Goal: Transaction & Acquisition: Book appointment/travel/reservation

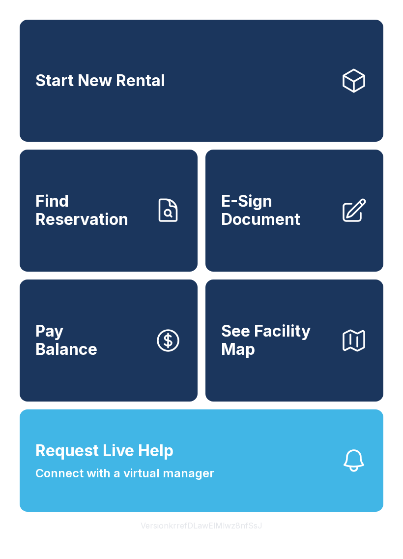
click at [286, 85] on link "Start New Rental" at bounding box center [202, 81] width 364 height 122
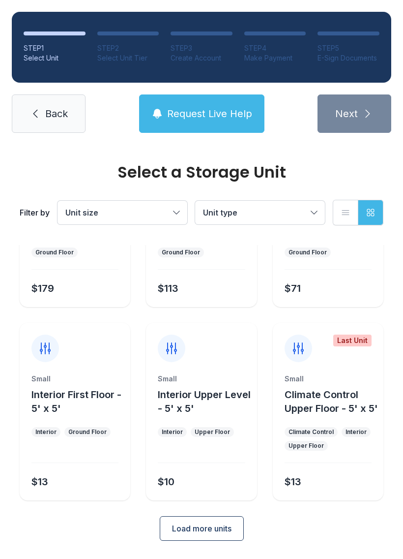
scroll to position [89, 0]
click at [192, 108] on span "Request Live Help" at bounding box center [209, 114] width 85 height 14
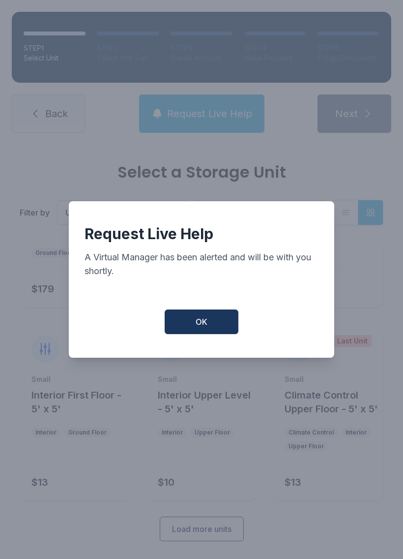
click at [218, 326] on button "OK" at bounding box center [202, 321] width 74 height 25
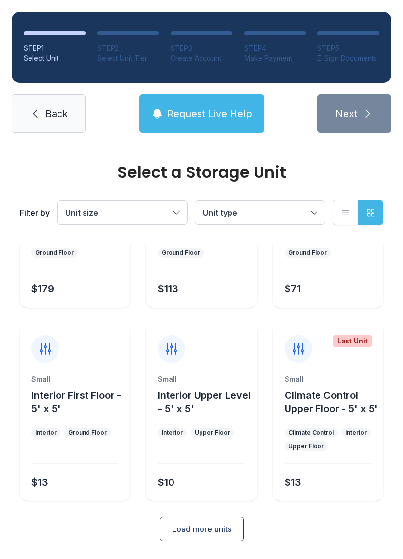
click at [181, 207] on button "Unit size" at bounding box center [123, 213] width 130 height 24
click at [317, 217] on button "Unit type" at bounding box center [260, 213] width 130 height 24
click at [57, 112] on span "Back" at bounding box center [56, 114] width 23 height 14
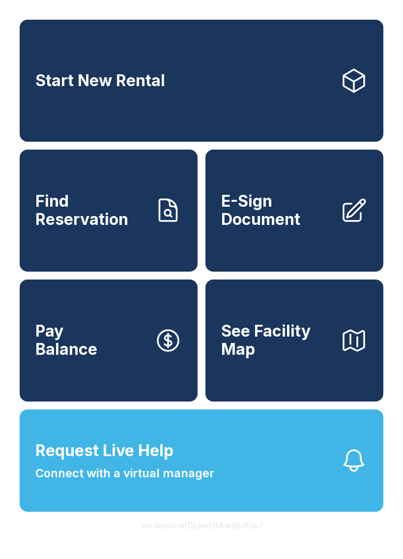
click at [352, 80] on icon at bounding box center [354, 81] width 28 height 28
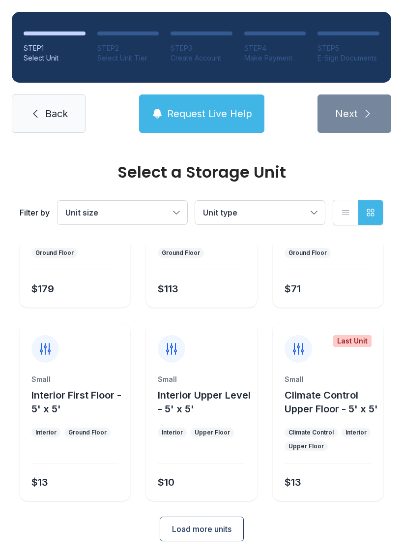
click at [231, 539] on button "Load more units" at bounding box center [202, 528] width 84 height 25
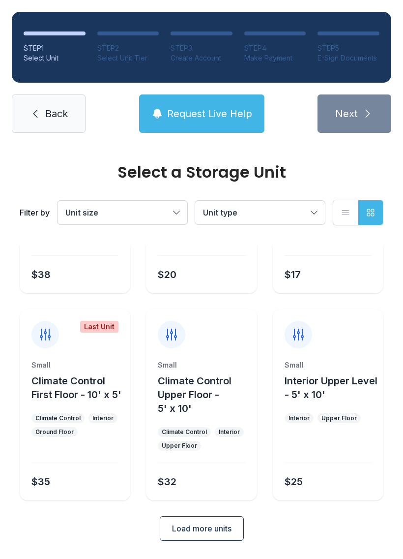
scroll to position [490, 0]
click at [219, 522] on button "Load more units" at bounding box center [202, 528] width 84 height 25
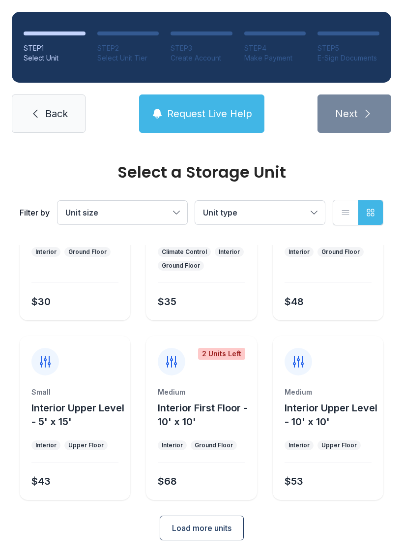
scroll to position [862, 0]
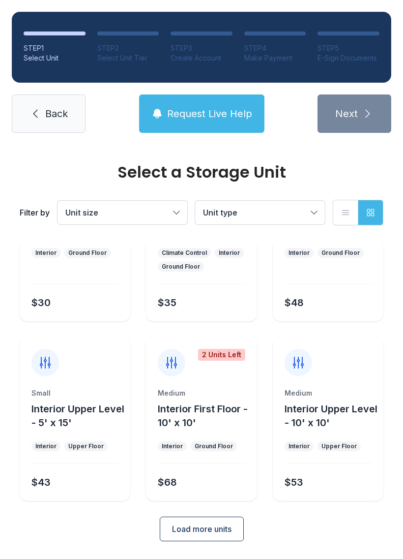
click at [217, 531] on span "Load more units" at bounding box center [201, 529] width 59 height 12
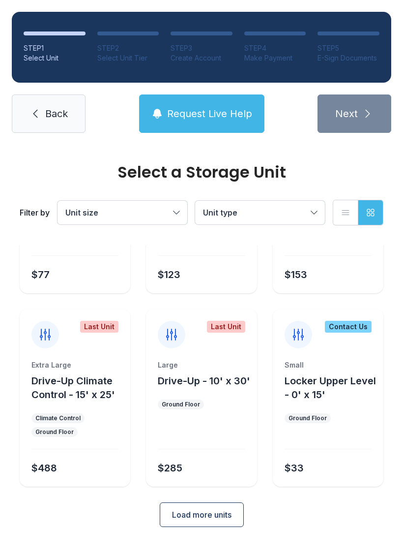
scroll to position [1263, 0]
click at [213, 521] on span "Load more units" at bounding box center [201, 515] width 59 height 12
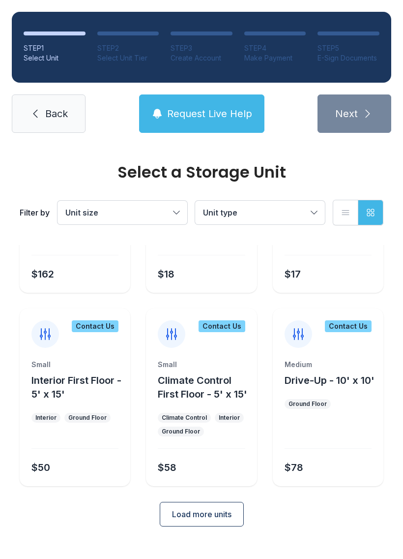
scroll to position [1649, 0]
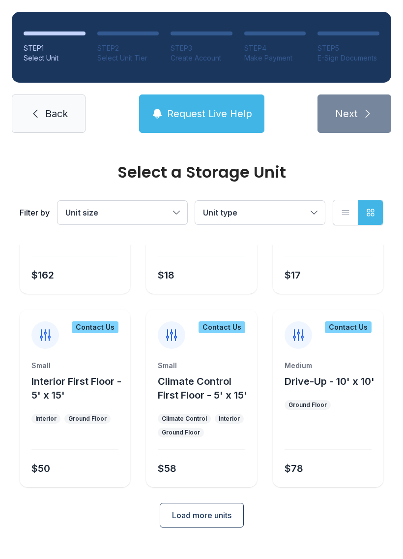
click at [213, 521] on span "Load more units" at bounding box center [201, 515] width 59 height 12
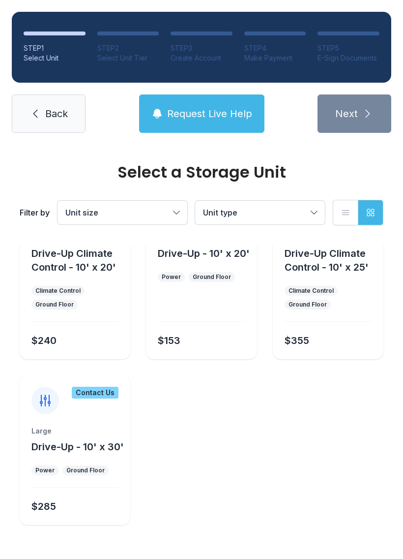
scroll to position [1968, 0]
